Goal: Task Accomplishment & Management: Manage account settings

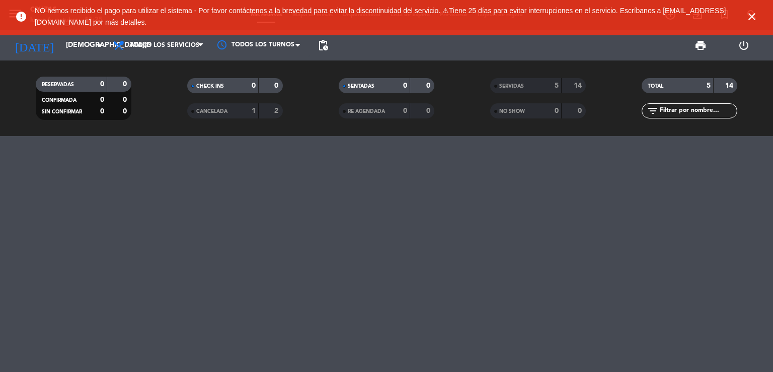
click at [754, 15] on icon "close" at bounding box center [752, 17] width 12 height 12
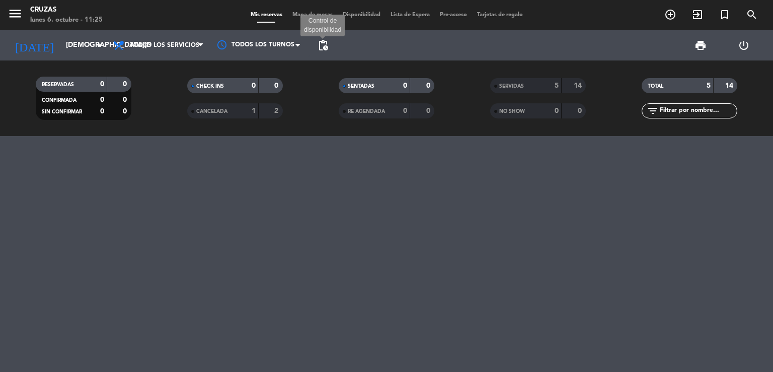
click at [318, 47] on span "pending_actions" at bounding box center [323, 45] width 12 height 12
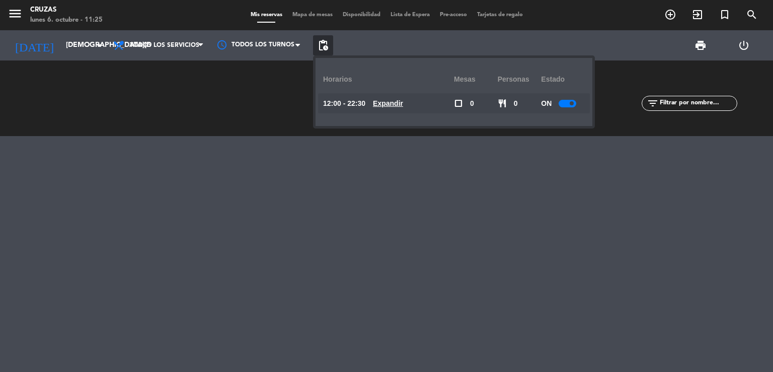
click at [184, 114] on div "CHECK INS 0 0 CANCELADA 1 2" at bounding box center [235, 98] width 152 height 55
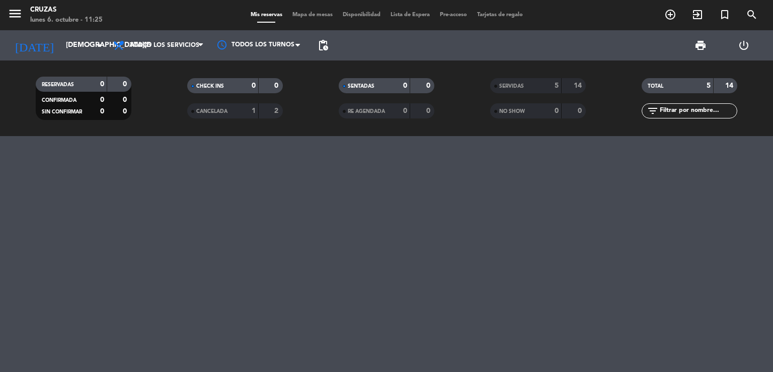
click at [8, 12] on icon "menu" at bounding box center [15, 13] width 15 height 15
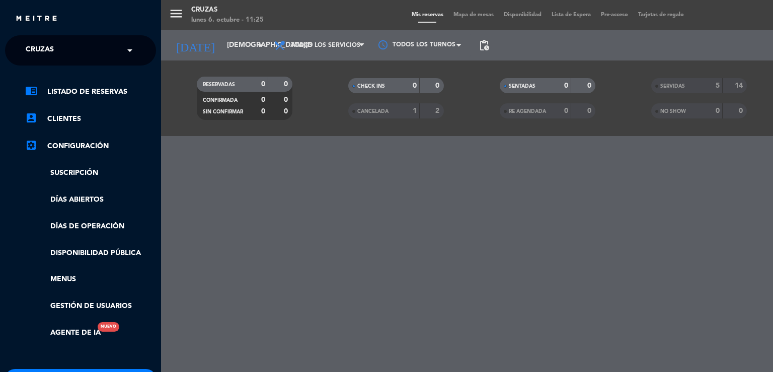
click at [47, 45] on span "Cruzas" at bounding box center [40, 50] width 28 height 21
click at [230, 53] on div "menu Cruzas [DATE] 6. octubre - 11:25 Mis reservas Mapa de mesas Disponibilidad…" at bounding box center [547, 186] width 773 height 372
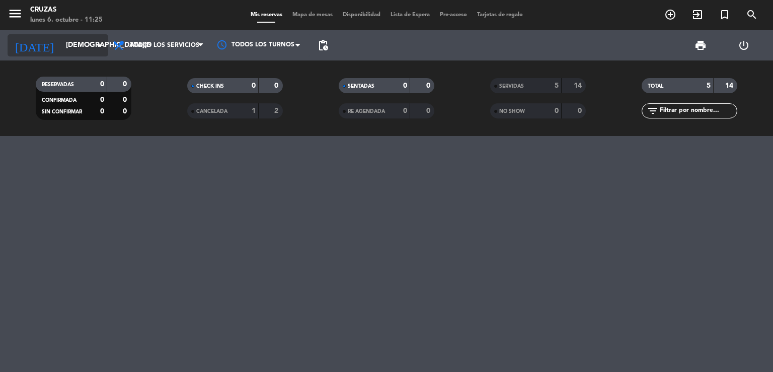
click at [75, 53] on input "[DEMOGRAPHIC_DATA][DATE]" at bounding box center [109, 45] width 96 height 18
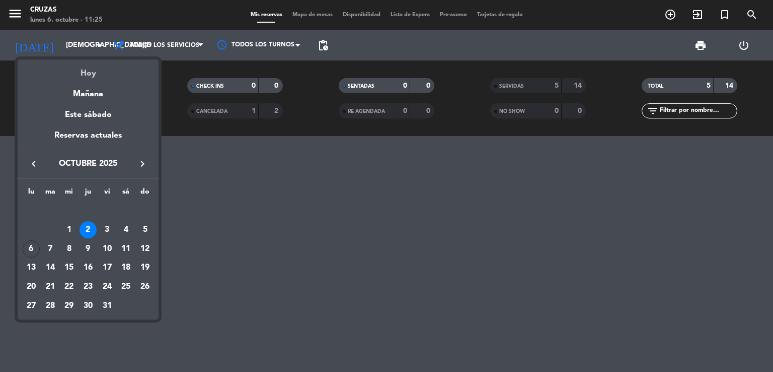
click at [86, 69] on div "Hoy" at bounding box center [88, 69] width 141 height 21
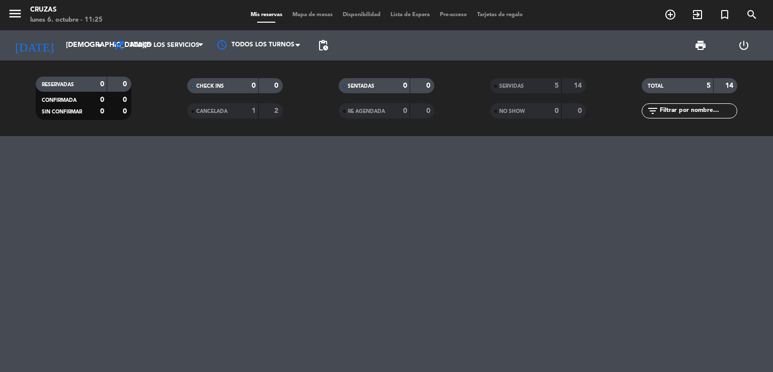
type input "[DATE]"
click at [61, 36] on input "[DATE]" at bounding box center [109, 45] width 96 height 18
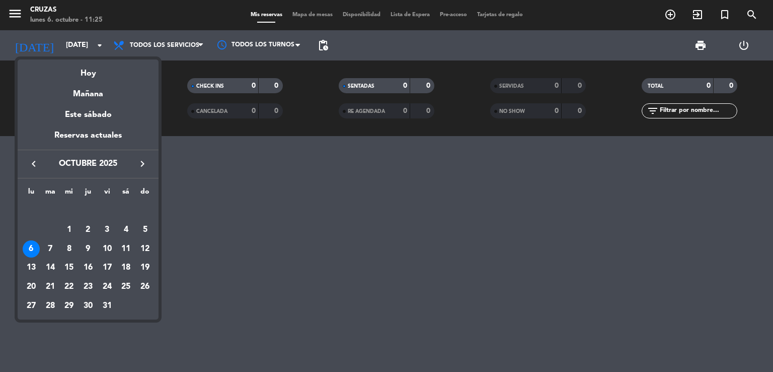
click at [12, 11] on div at bounding box center [386, 186] width 773 height 372
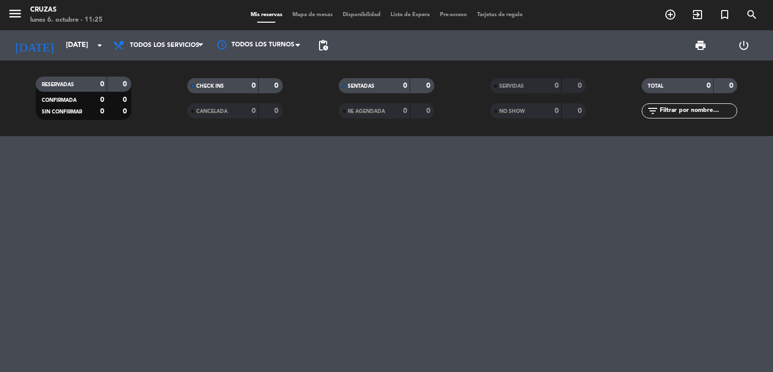
click at [18, 24] on span "menu" at bounding box center [19, 16] width 23 height 24
click at [17, 19] on icon "menu" at bounding box center [15, 13] width 15 height 15
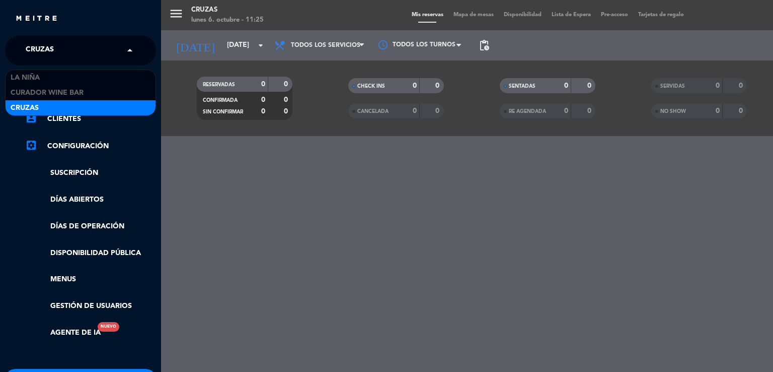
click at [32, 43] on span "Cruzas" at bounding box center [40, 50] width 28 height 21
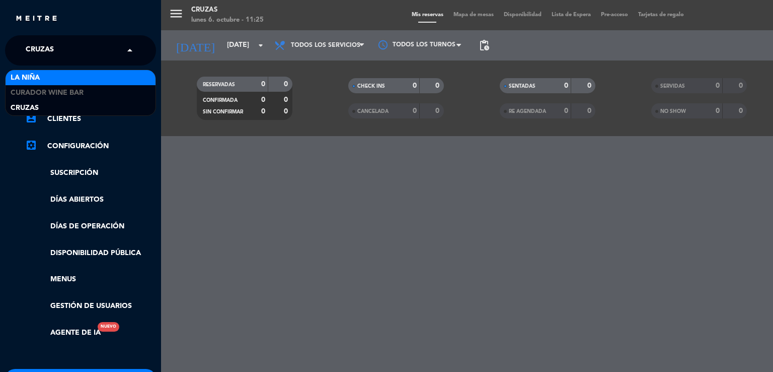
click at [48, 80] on div "La Niña" at bounding box center [81, 77] width 150 height 15
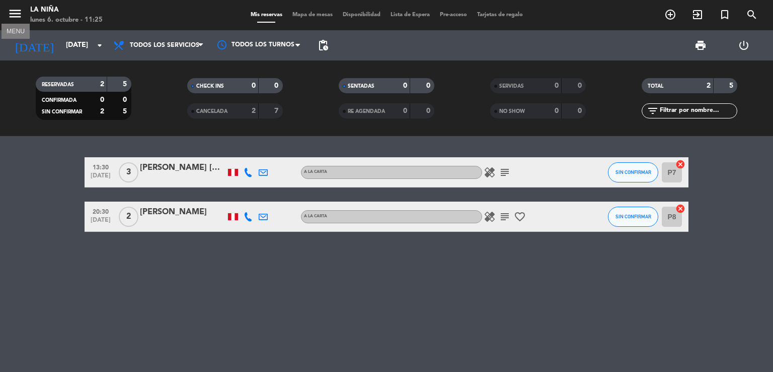
click at [13, 16] on icon "menu" at bounding box center [15, 13] width 15 height 15
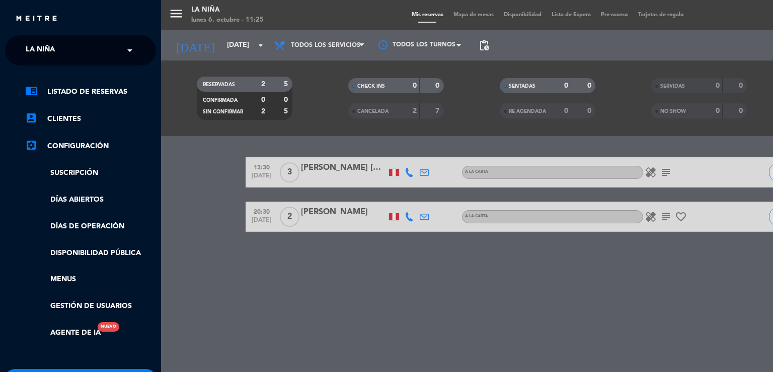
click at [32, 45] on span "La Niña" at bounding box center [40, 50] width 29 height 21
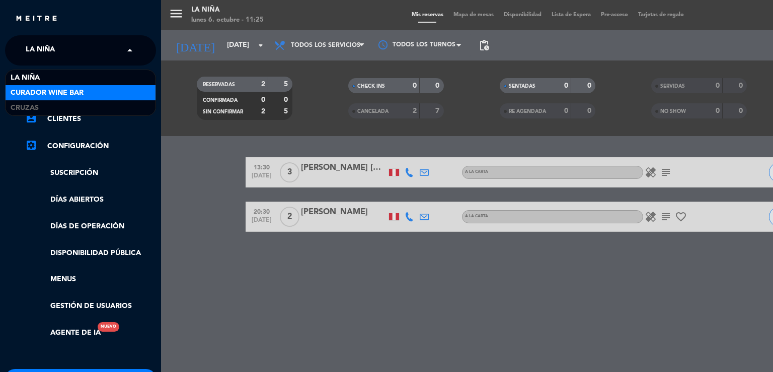
click at [52, 87] on span "Curador Wine Bar" at bounding box center [47, 93] width 73 height 12
